Goal: Check status: Check status

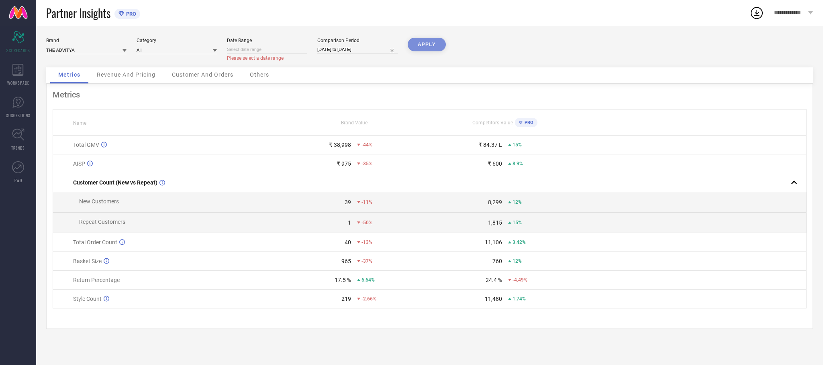
click at [274, 46] on input at bounding box center [267, 49] width 80 height 8
select select "7"
select select "2025"
select select "8"
select select "2025"
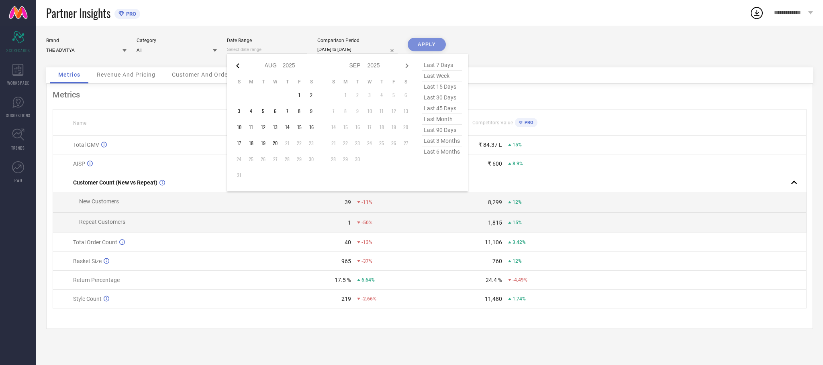
click at [235, 67] on icon at bounding box center [238, 66] width 10 height 10
select select "6"
select select "2025"
select select "7"
select select "2025"
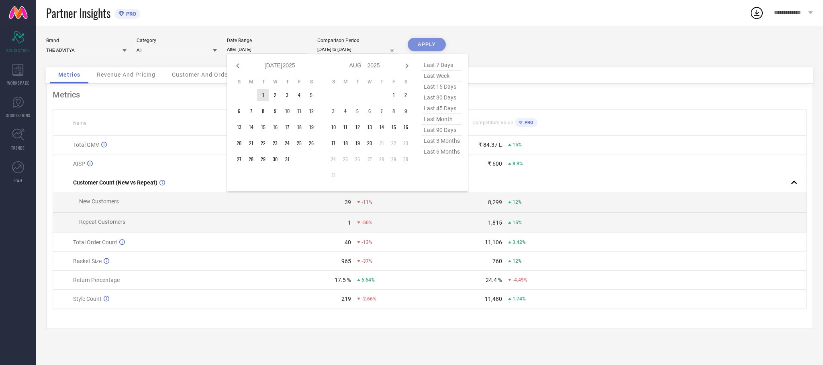
click at [264, 97] on td "1" at bounding box center [263, 95] width 12 height 12
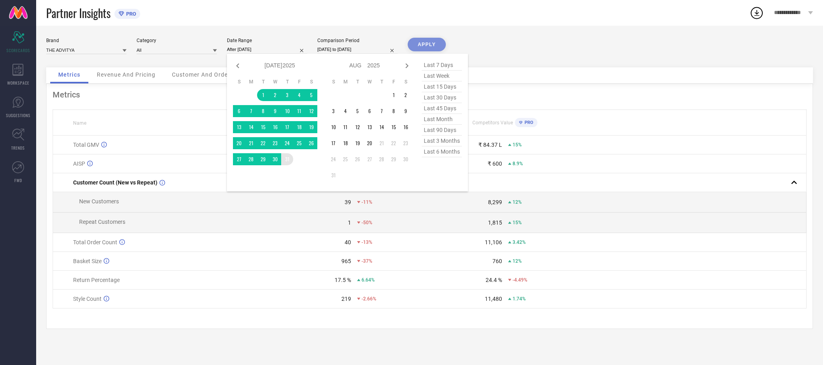
type input "[DATE] to [DATE]"
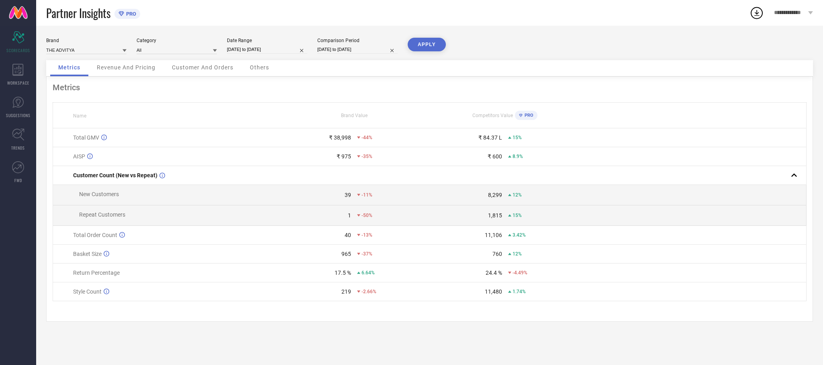
click at [425, 41] on button "APPLY" at bounding box center [427, 45] width 38 height 14
select select "3"
select select "2025"
select select "4"
select select "2025"
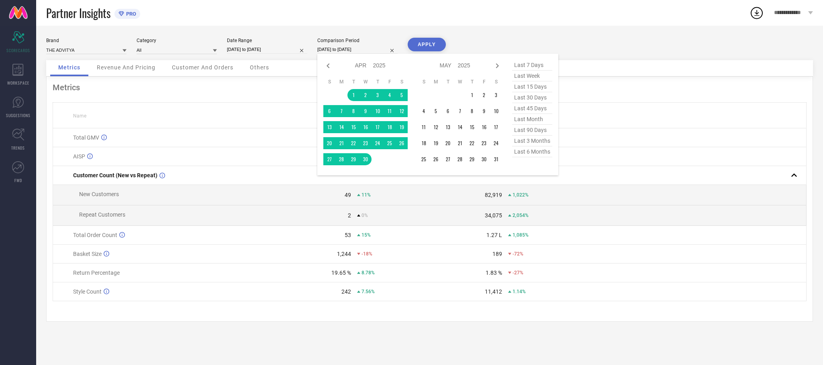
click at [364, 50] on input "[DATE] to [DATE]" at bounding box center [357, 49] width 80 height 8
click at [376, 49] on input "[DATE] to [DATE]" at bounding box center [357, 49] width 80 height 8
click at [494, 65] on icon at bounding box center [497, 66] width 10 height 10
select select "4"
select select "2025"
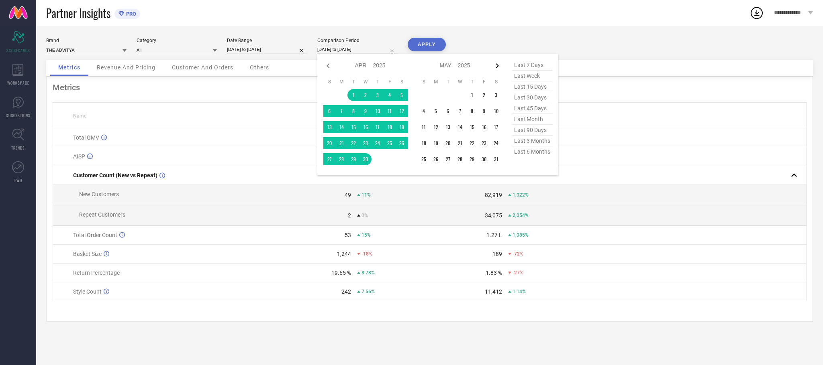
select select "5"
select select "2025"
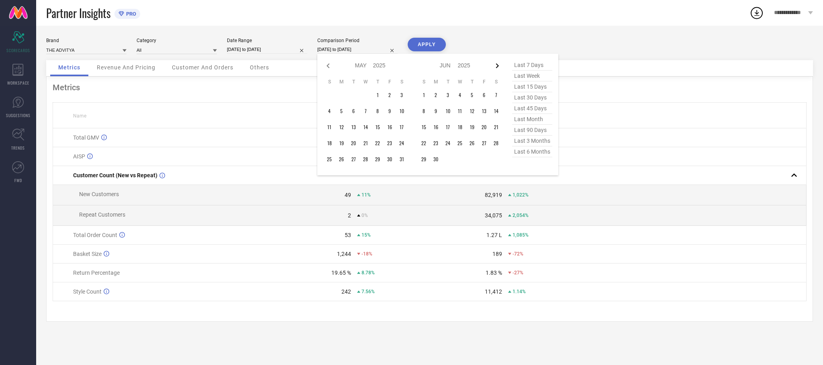
click at [496, 67] on icon at bounding box center [497, 66] width 10 height 10
select select "5"
select select "2025"
select select "6"
select select "2025"
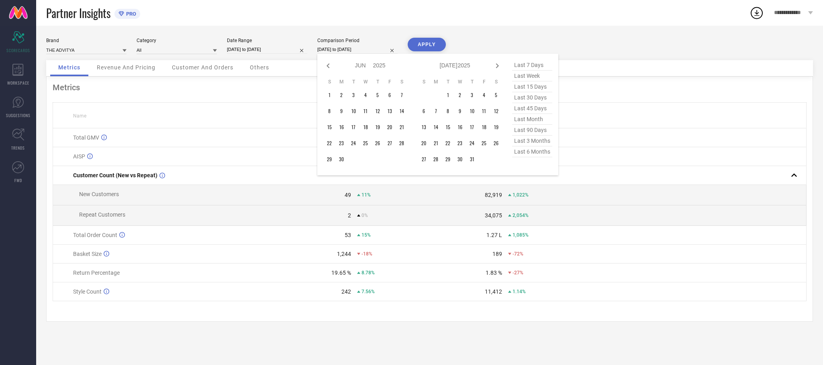
click at [496, 67] on icon at bounding box center [497, 66] width 10 height 10
select select "6"
select select "2025"
select select "7"
select select "2025"
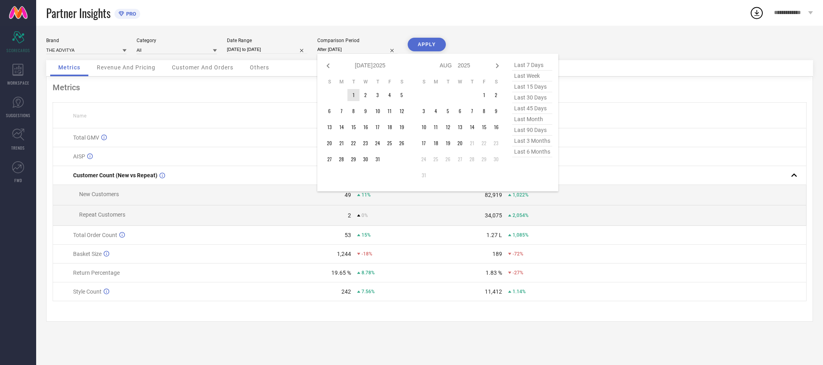
click at [355, 95] on td "1" at bounding box center [353, 95] width 12 height 12
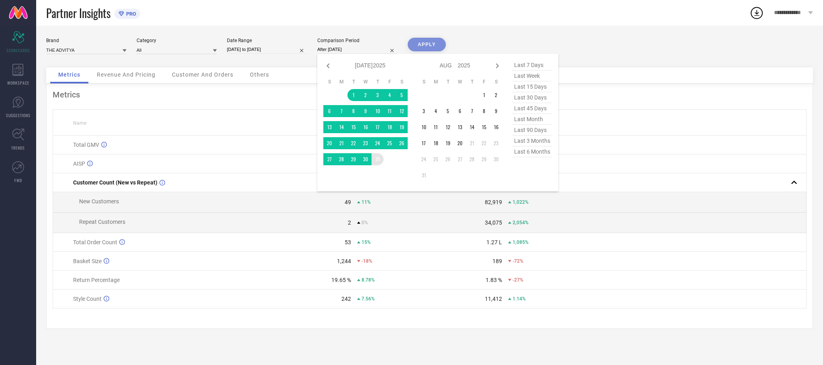
type input "[DATE] to [DATE]"
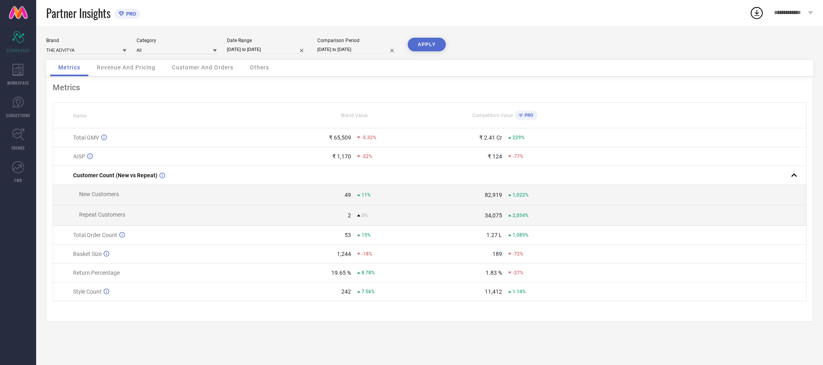
click at [434, 42] on button "APPLY" at bounding box center [427, 45] width 38 height 14
select select "6"
select select "2025"
select select "7"
select select "2025"
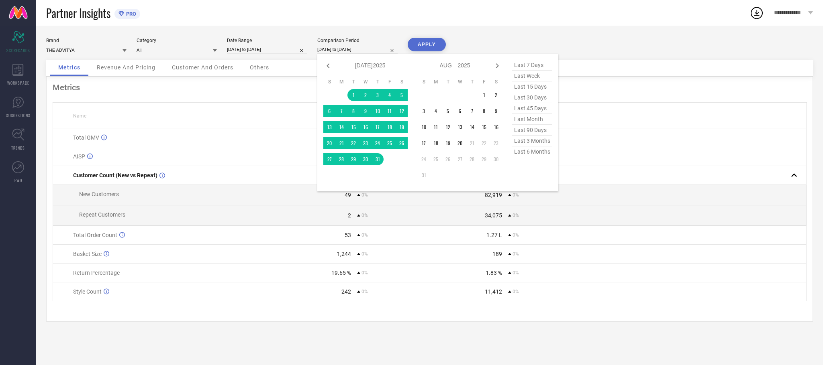
click at [379, 54] on input "[DATE] to [DATE]" at bounding box center [357, 49] width 80 height 8
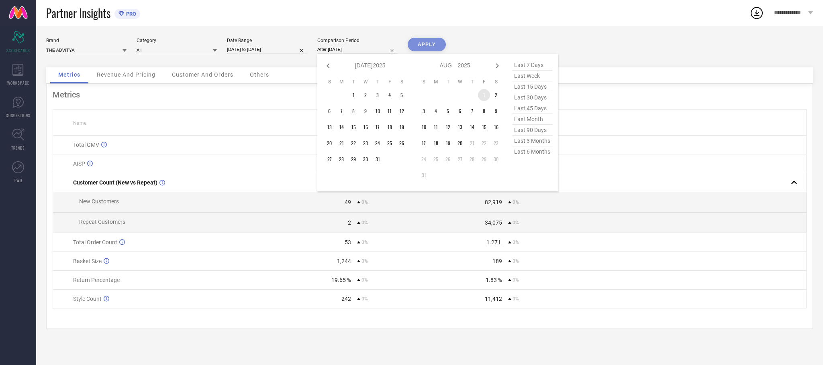
click at [480, 96] on td "1" at bounding box center [484, 95] width 12 height 12
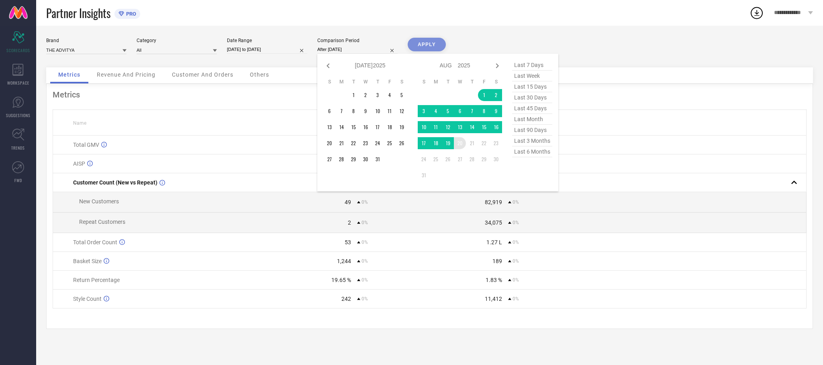
type input "[DATE] to [DATE]"
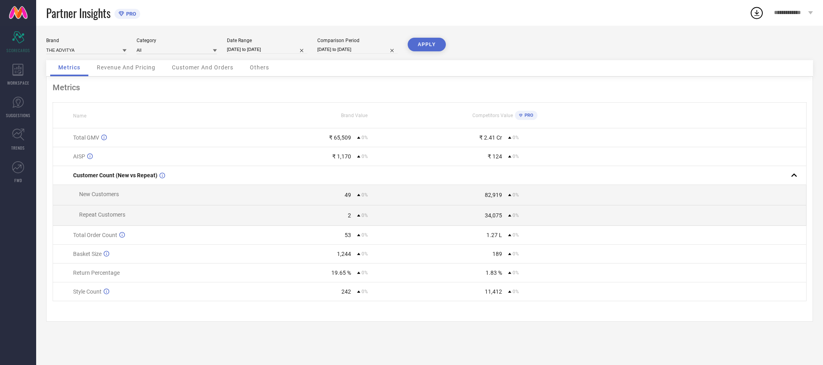
click at [434, 41] on button "APPLY" at bounding box center [427, 45] width 38 height 14
click at [123, 69] on span "Revenue And Pricing" at bounding box center [126, 67] width 59 height 6
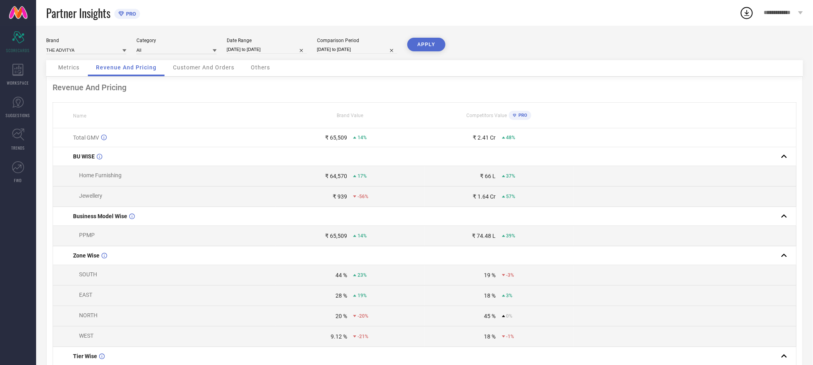
click at [201, 70] on span "Customer And Orders" at bounding box center [203, 67] width 61 height 6
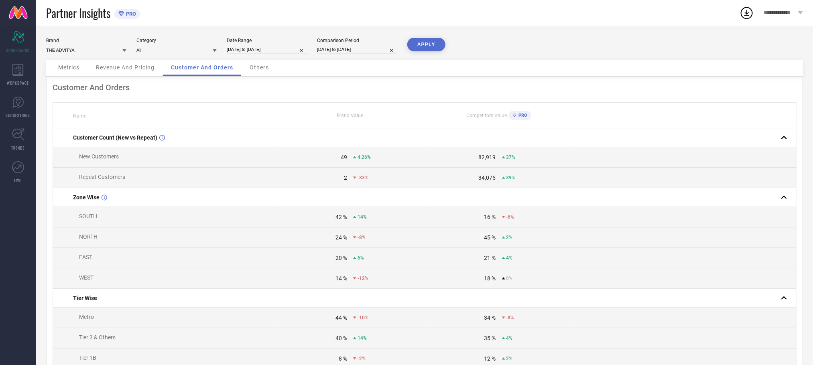
click at [130, 67] on span "Revenue And Pricing" at bounding box center [125, 67] width 59 height 6
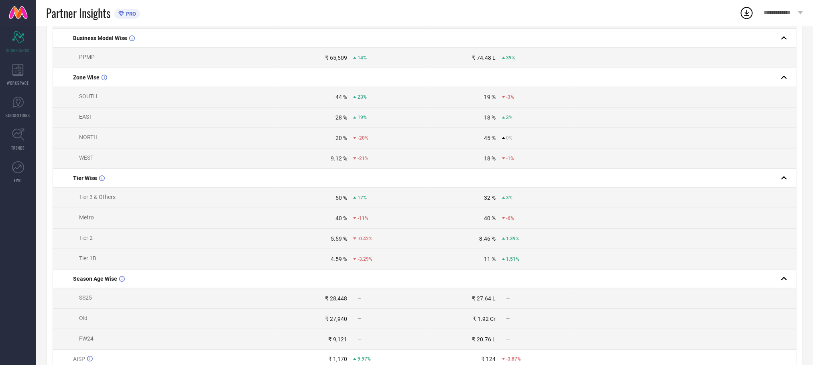
scroll to position [181, 0]
